Goal: Navigation & Orientation: Go to known website

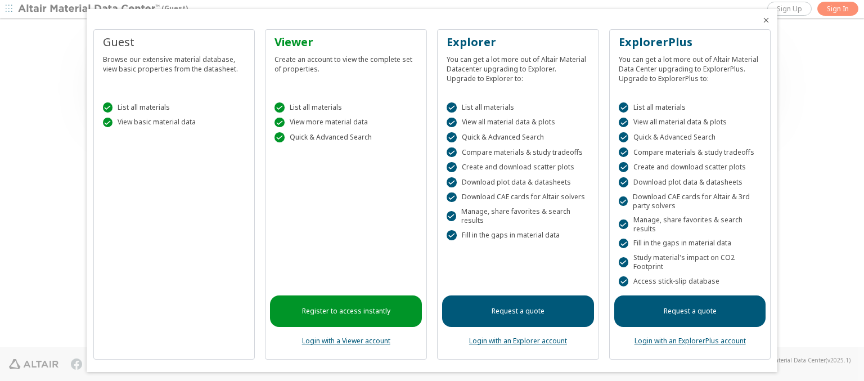
click at [761, 20] on icon "Close" at bounding box center [765, 20] width 9 height 9
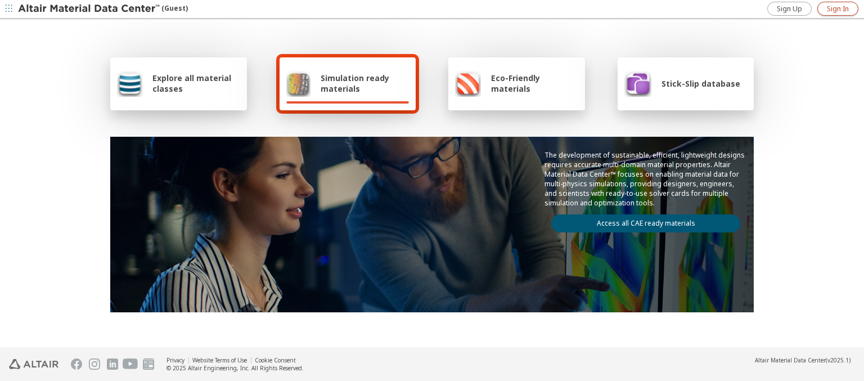
click at [837, 8] on span "Sign In" at bounding box center [838, 8] width 22 height 9
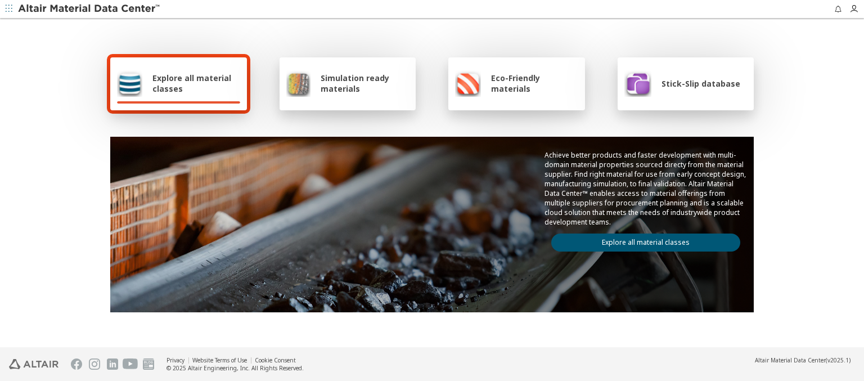
click at [89, 9] on img at bounding box center [89, 8] width 143 height 11
